Goal: Communication & Community: Participate in discussion

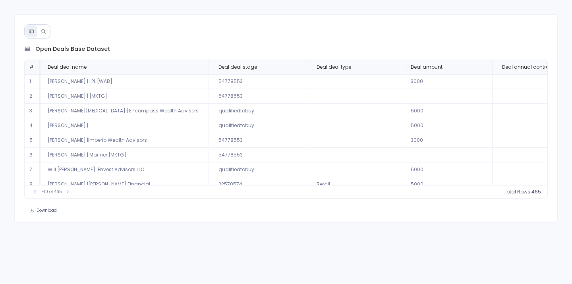
scroll to position [0, 76]
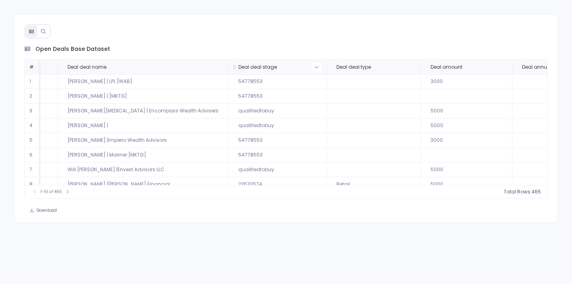
click at [315, 66] on icon at bounding box center [316, 67] width 3 height 2
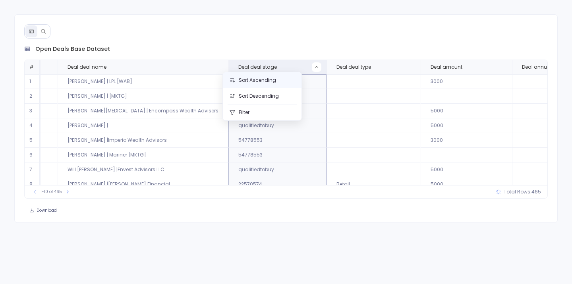
click at [266, 81] on button "Sort Ascending" at bounding box center [262, 80] width 79 height 16
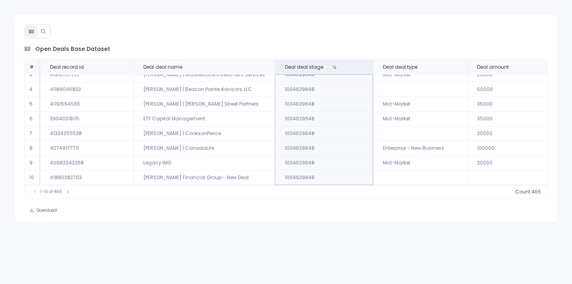
scroll to position [38, 0]
click at [68, 192] on icon at bounding box center [67, 191] width 5 height 5
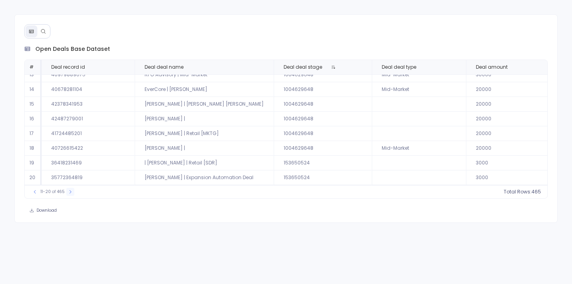
click at [68, 192] on icon at bounding box center [70, 191] width 5 height 5
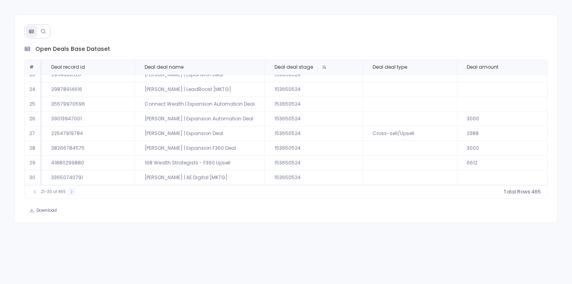
click at [69, 192] on icon at bounding box center [71, 191] width 5 height 5
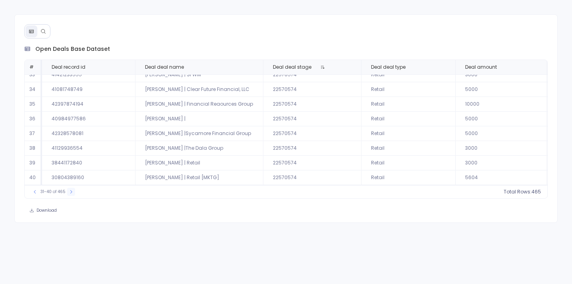
click at [69, 192] on icon at bounding box center [71, 191] width 5 height 5
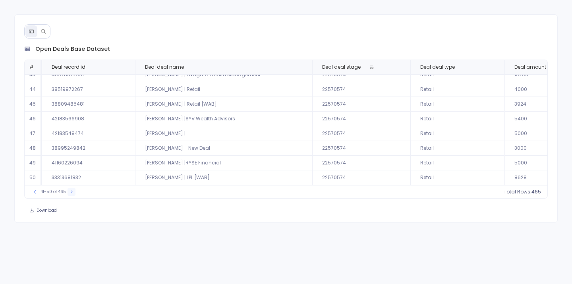
click at [68, 192] on button at bounding box center [72, 192] width 8 height 8
click at [70, 192] on icon at bounding box center [71, 191] width 5 height 5
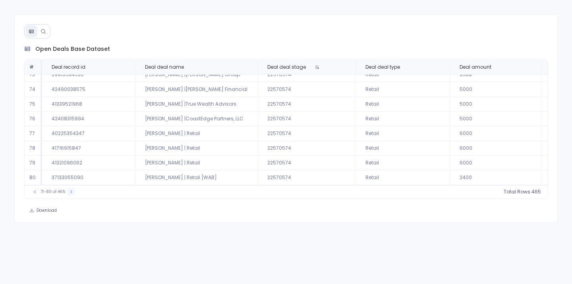
click at [70, 192] on icon at bounding box center [71, 191] width 5 height 5
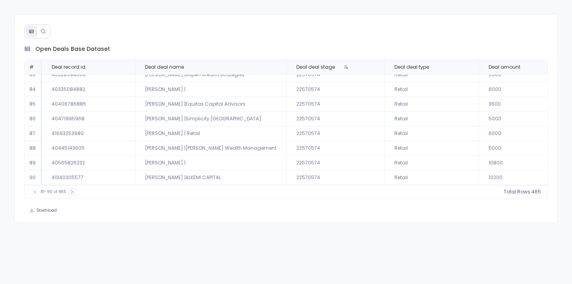
click at [70, 192] on icon at bounding box center [71, 191] width 5 height 5
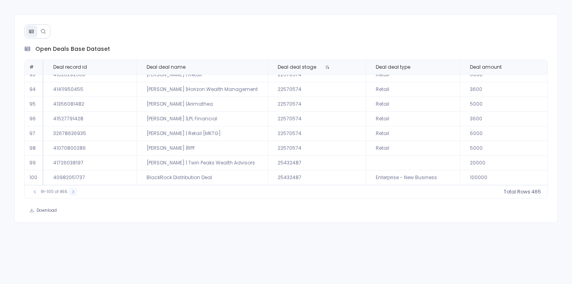
click at [71, 192] on icon at bounding box center [73, 191] width 5 height 5
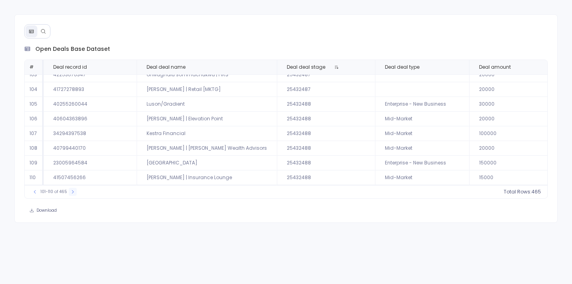
click at [70, 192] on icon at bounding box center [72, 191] width 5 height 5
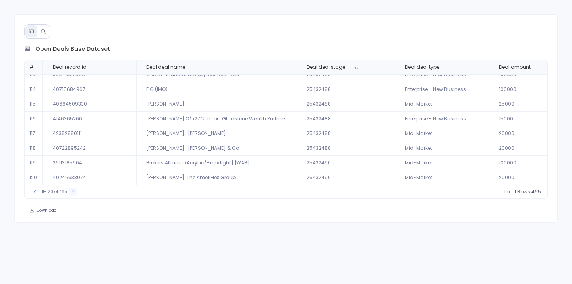
click at [70, 192] on icon at bounding box center [72, 191] width 5 height 5
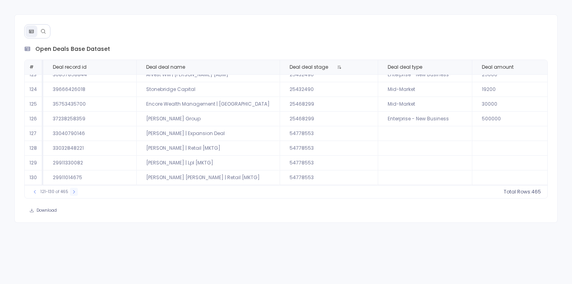
click at [71, 192] on icon at bounding box center [73, 191] width 5 height 5
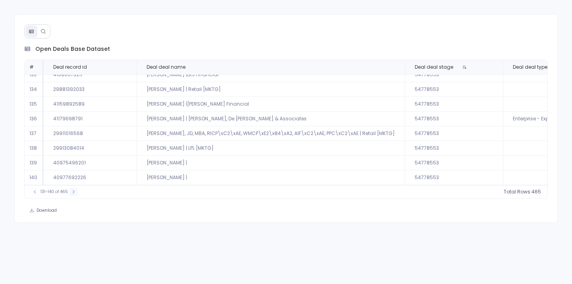
click at [71, 192] on icon at bounding box center [73, 191] width 5 height 5
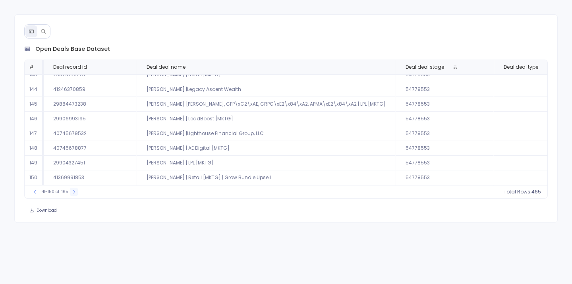
click at [71, 192] on icon at bounding box center [73, 191] width 5 height 5
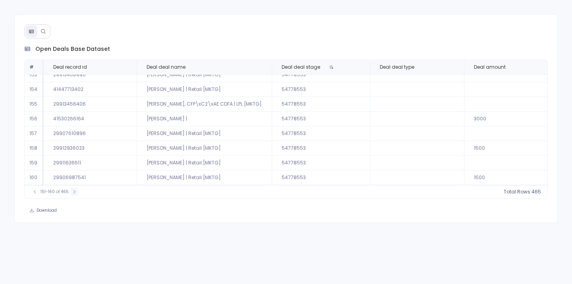
click at [72, 192] on icon at bounding box center [74, 191] width 5 height 5
click at [71, 192] on icon at bounding box center [73, 191] width 5 height 5
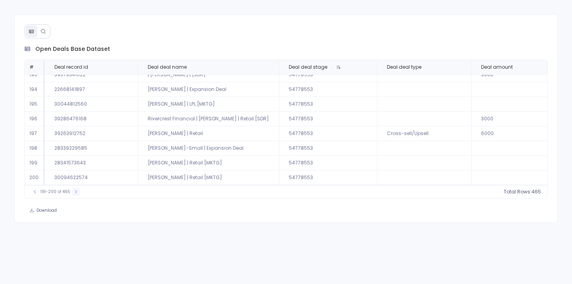
click at [72, 192] on button at bounding box center [76, 192] width 8 height 8
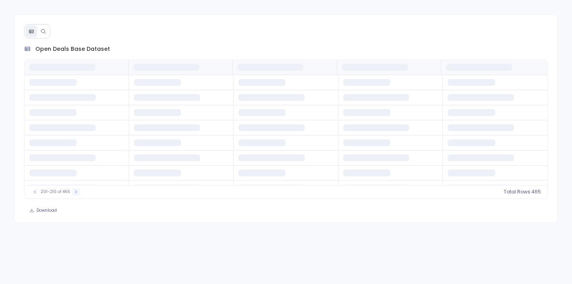
scroll to position [0, 0]
click at [72, 192] on button at bounding box center [76, 192] width 8 height 8
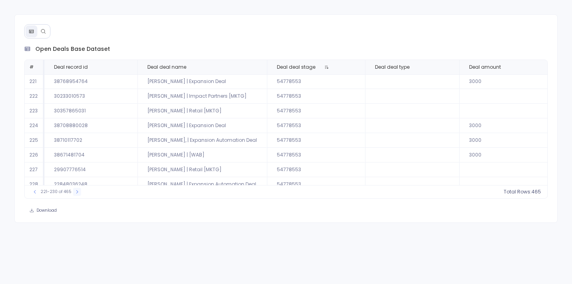
click at [75, 192] on icon at bounding box center [77, 191] width 5 height 5
click at [75, 192] on icon at bounding box center [76, 191] width 5 height 5
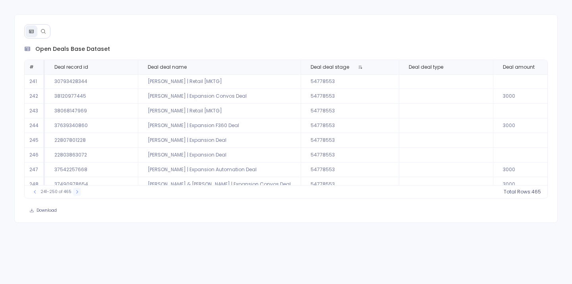
click at [76, 192] on icon at bounding box center [77, 191] width 2 height 3
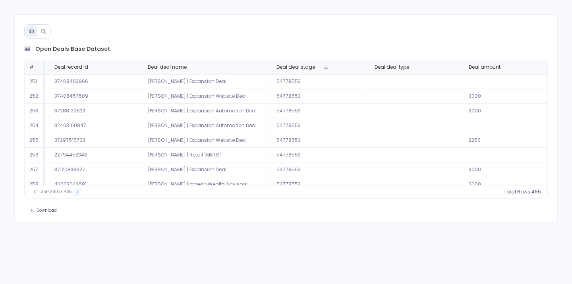
click at [77, 192] on icon at bounding box center [78, 191] width 2 height 3
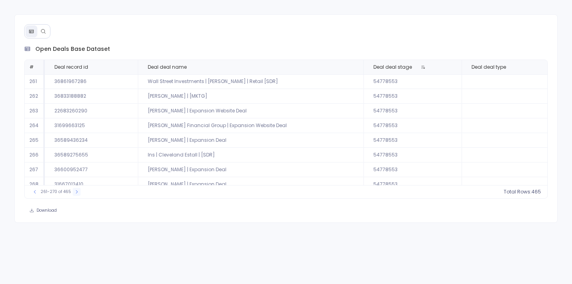
click at [74, 190] on icon at bounding box center [76, 191] width 5 height 5
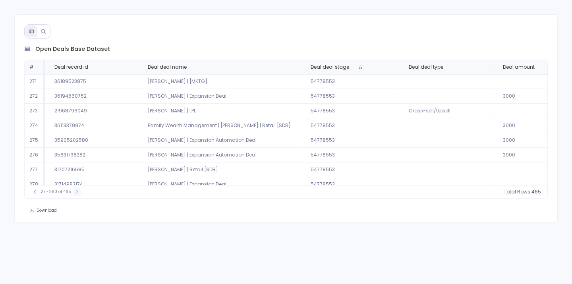
click at [74, 190] on icon at bounding box center [76, 191] width 5 height 5
click at [75, 190] on icon at bounding box center [77, 191] width 5 height 5
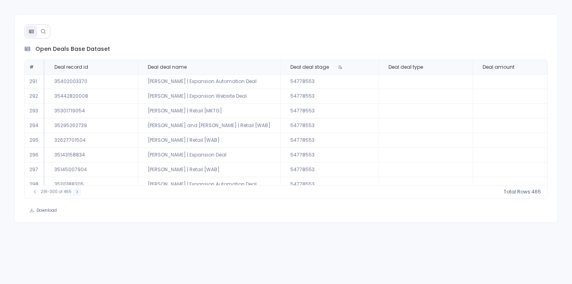
click at [75, 190] on icon at bounding box center [77, 191] width 5 height 5
click at [74, 190] on icon at bounding box center [75, 191] width 5 height 5
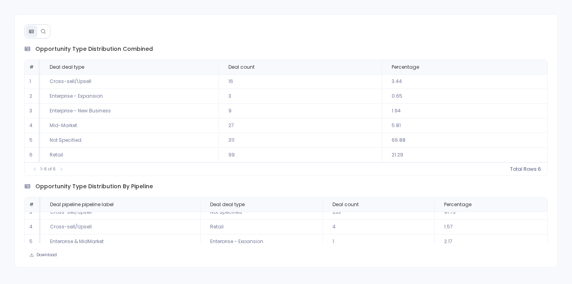
click at [45, 29] on icon at bounding box center [44, 32] width 6 height 6
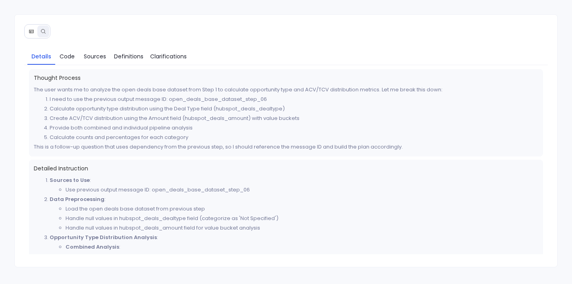
click at [31, 29] on icon at bounding box center [32, 32] width 6 height 6
